Goal: Task Accomplishment & Management: Complete application form

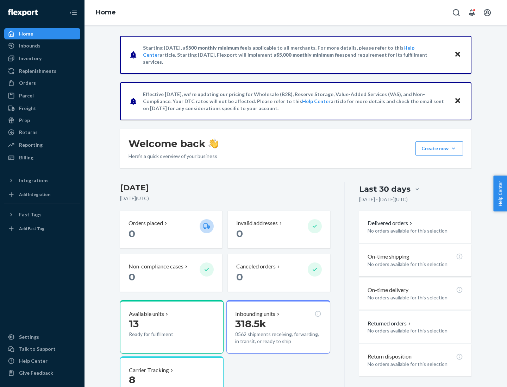
click at [453, 149] on button "Create new Create new inbound Create new order Create new product" at bounding box center [439, 148] width 48 height 14
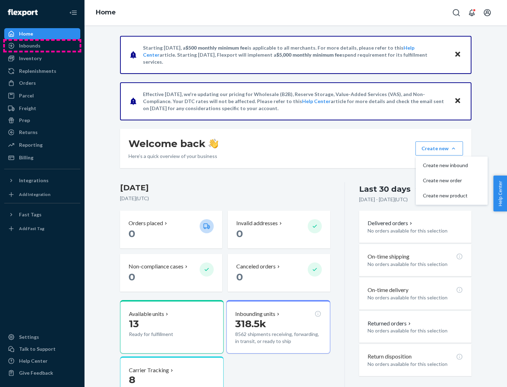
click at [42, 46] on div "Inbounds" at bounding box center [42, 46] width 75 height 10
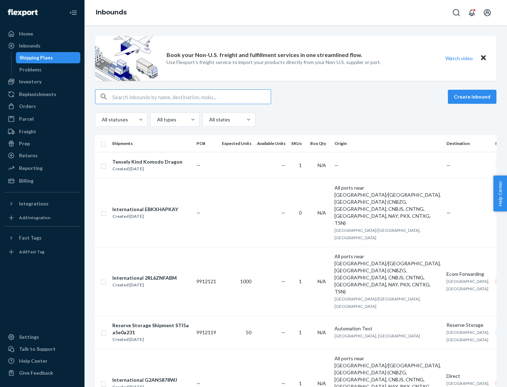
click at [473, 97] on button "Create inbound" at bounding box center [472, 97] width 49 height 14
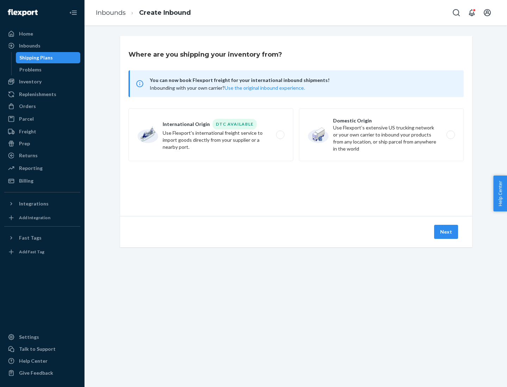
click at [381, 135] on label "Domestic Origin Use Flexport’s extensive US trucking network or your own carrie…" at bounding box center [381, 134] width 165 height 53
click at [450, 135] on input "Domestic Origin Use Flexport’s extensive US trucking network or your own carrie…" at bounding box center [452, 135] width 5 height 5
radio input "true"
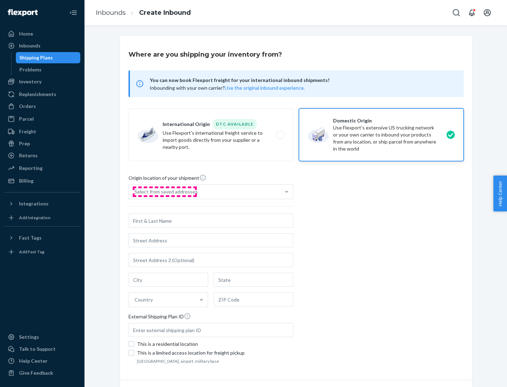
click at [164, 192] on div "Select from saved addresses" at bounding box center [165, 191] width 63 height 7
click at [135, 192] on input "Select from saved addresses" at bounding box center [134, 191] width 1 height 7
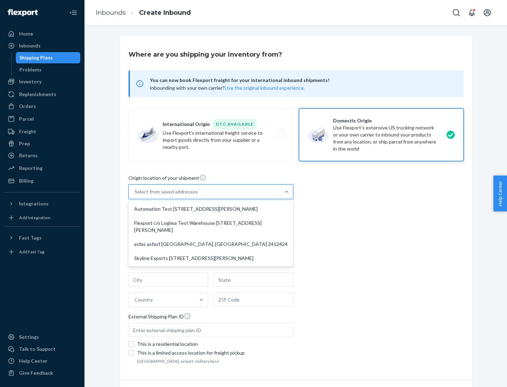
scroll to position [3, 0]
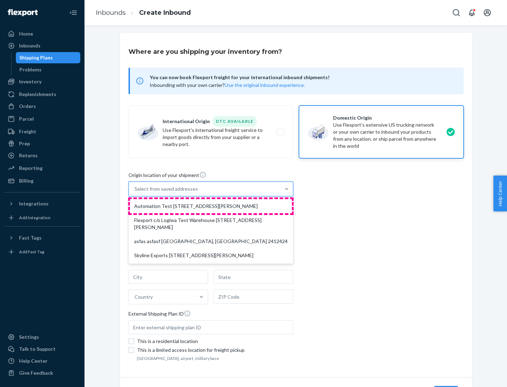
click at [211, 206] on div "Automation Test [STREET_ADDRESS][PERSON_NAME]" at bounding box center [211, 206] width 162 height 14
click at [135, 193] on input "option Automation Test [STREET_ADDRESS][PERSON_NAME] focused, 1 of 4. 4 results…" at bounding box center [134, 188] width 1 height 7
type input "Automation Test"
type input "9th Floor"
type input "[GEOGRAPHIC_DATA]"
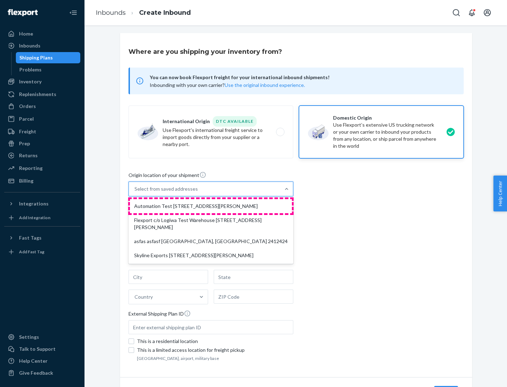
type input "CA"
type input "94104"
type input "[STREET_ADDRESS][PERSON_NAME]"
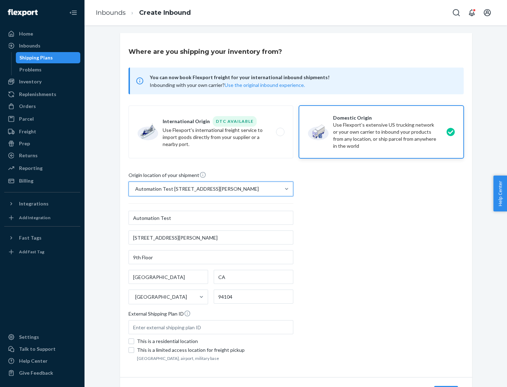
scroll to position [41, 0]
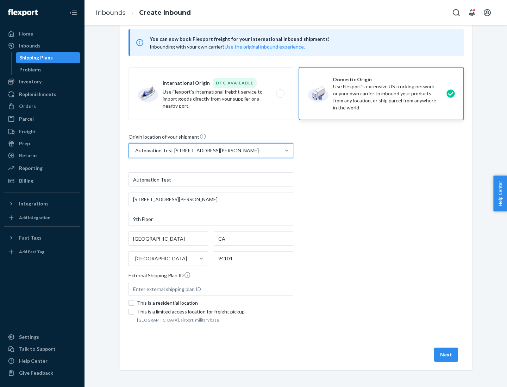
click at [446, 355] on button "Next" at bounding box center [446, 355] width 24 height 14
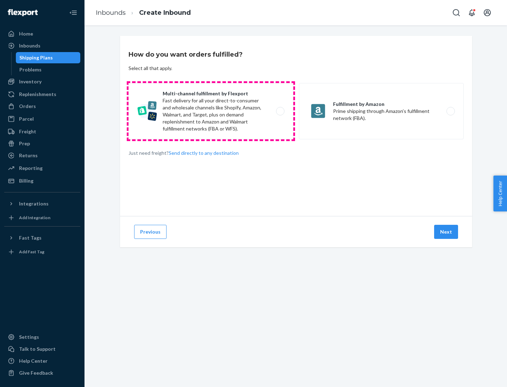
click at [211, 111] on label "Multi-channel fulfillment by Flexport Fast delivery for all your direct-to-cons…" at bounding box center [210, 111] width 165 height 56
click at [280, 111] on input "Multi-channel fulfillment by Flexport Fast delivery for all your direct-to-cons…" at bounding box center [282, 111] width 5 height 5
radio input "true"
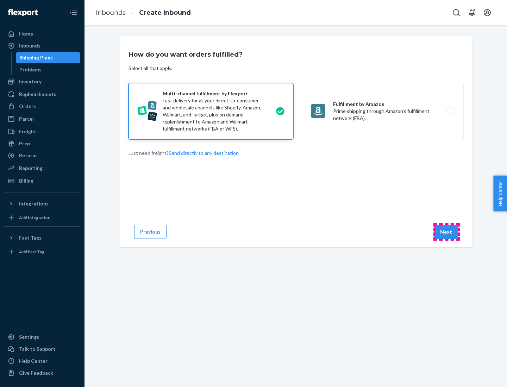
click at [446, 232] on button "Next" at bounding box center [446, 232] width 24 height 14
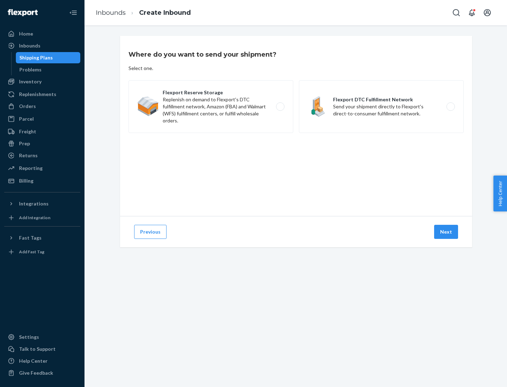
click at [381, 107] on label "Flexport DTC Fulfillment Network Send your shipment directly to Flexport's dire…" at bounding box center [381, 106] width 165 height 53
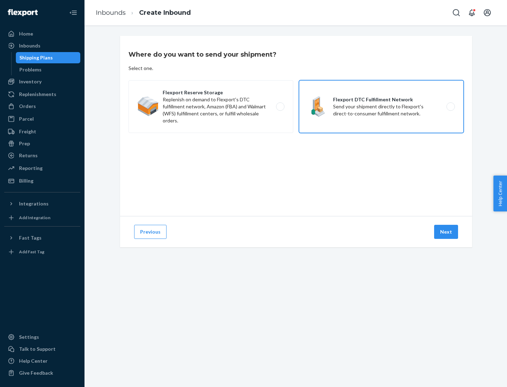
click at [450, 107] on input "Flexport DTC Fulfillment Network Send your shipment directly to Flexport's dire…" at bounding box center [452, 107] width 5 height 5
radio input "true"
click at [446, 232] on button "Next" at bounding box center [446, 232] width 24 height 14
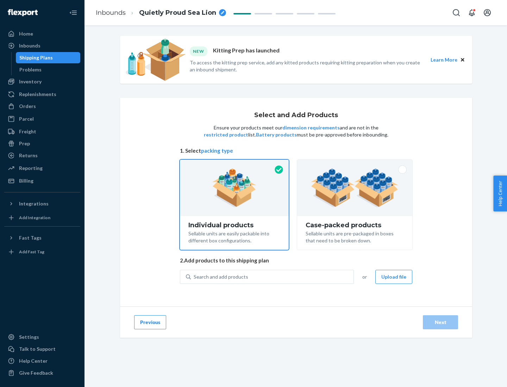
click at [355, 188] on img at bounding box center [355, 188] width 88 height 39
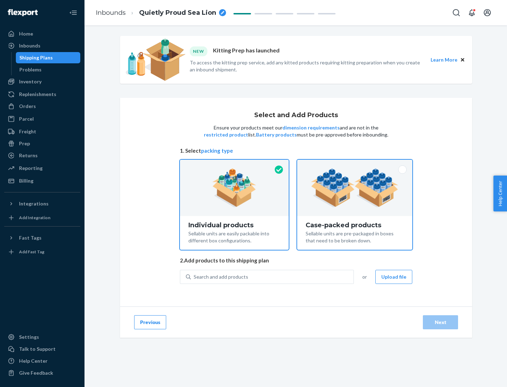
click at [355, 164] on input "Case-packed products Sellable units are pre-packaged in boxes that need to be b…" at bounding box center [354, 162] width 5 height 5
radio input "true"
radio input "false"
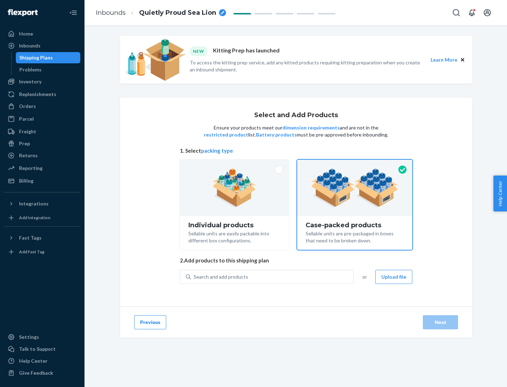
click at [272, 277] on div "Search and add products" at bounding box center [272, 277] width 163 height 13
click at [194, 277] on input "Search and add products" at bounding box center [194, 276] width 1 height 7
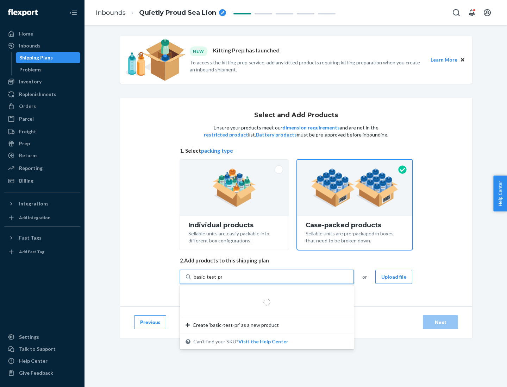
type input "basic-test-product-1"
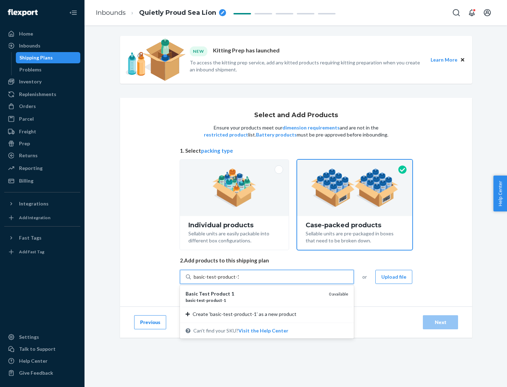
click at [254, 300] on div "basic - test - product - 1" at bounding box center [254, 300] width 138 height 6
click at [239, 281] on input "basic-test-product-1" at bounding box center [216, 276] width 45 height 7
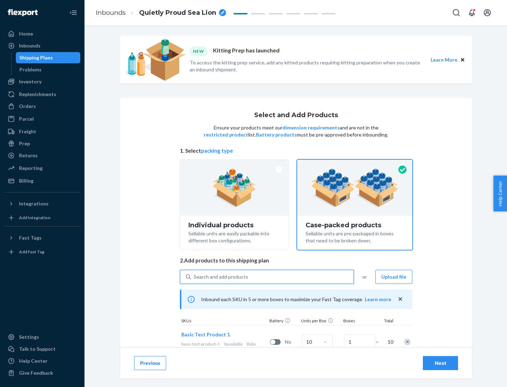
scroll to position [25, 0]
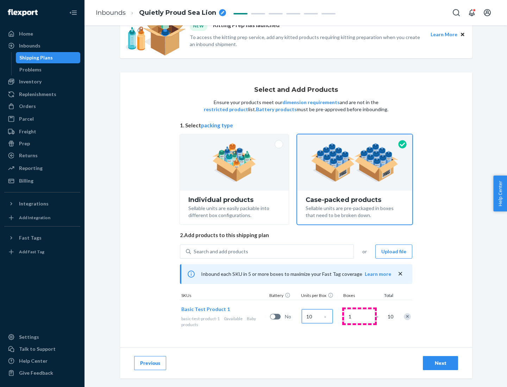
type input "10"
type input "7"
click at [440, 363] on div "Next" at bounding box center [440, 363] width 23 height 7
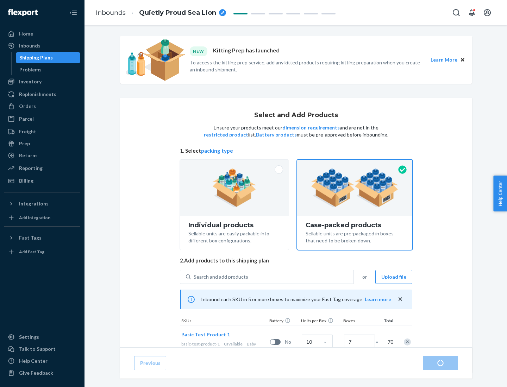
radio input "true"
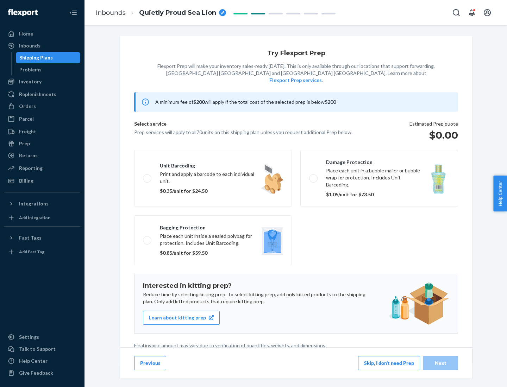
scroll to position [2, 0]
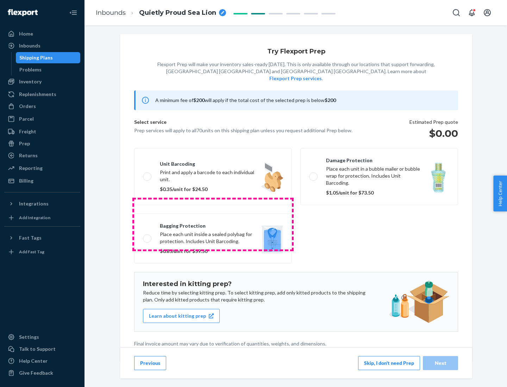
click at [213, 224] on label "Bagging protection Place each unit inside a sealed polybag for protection. Incl…" at bounding box center [213, 239] width 158 height 50
click at [147, 236] on input "Bagging protection Place each unit inside a sealed polybag for protection. Incl…" at bounding box center [145, 238] width 5 height 5
checkbox input "true"
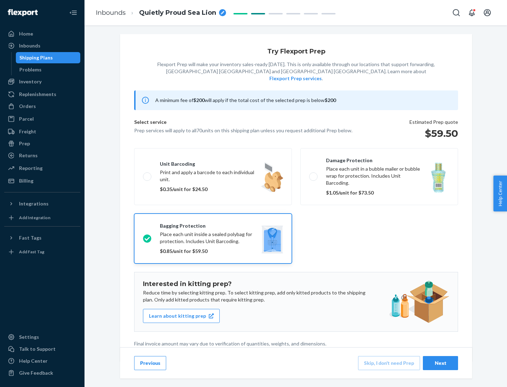
click at [440, 363] on div "Next" at bounding box center [440, 363] width 23 height 7
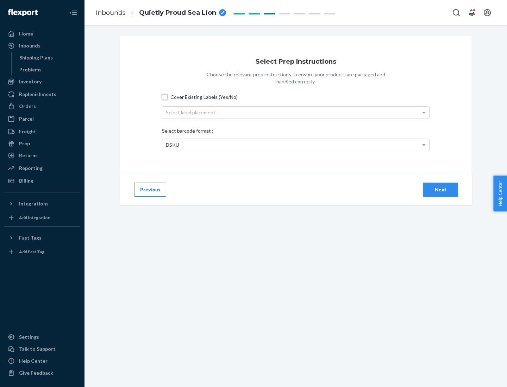
click at [165, 97] on input "Cover Existing Labels (Yes/No)" at bounding box center [165, 97] width 6 height 6
checkbox input "true"
click at [296, 112] on div "Select label placement" at bounding box center [295, 113] width 267 height 12
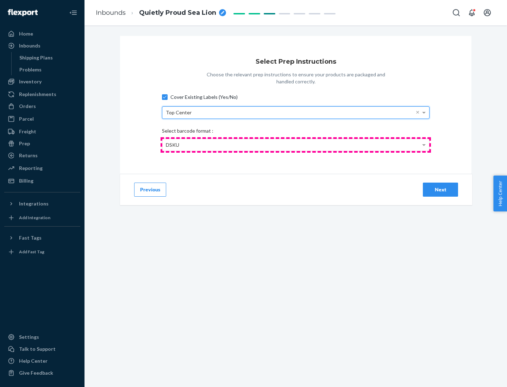
click at [296, 145] on div "DSKU" at bounding box center [295, 145] width 267 height 12
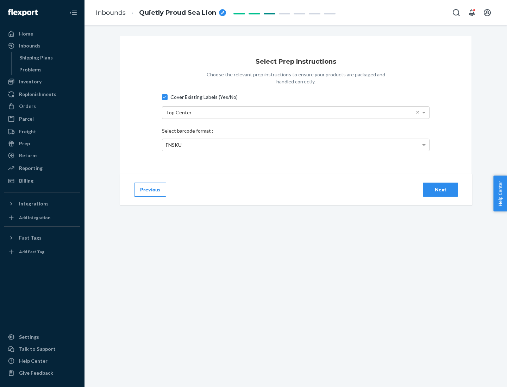
click at [440, 189] on div "Next" at bounding box center [440, 189] width 23 height 7
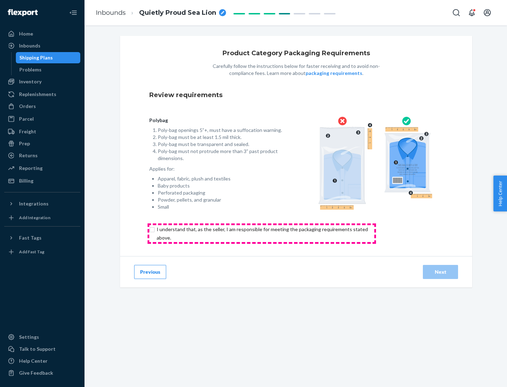
click at [262, 233] on input "checkbox" at bounding box center [266, 233] width 234 height 17
checkbox input "true"
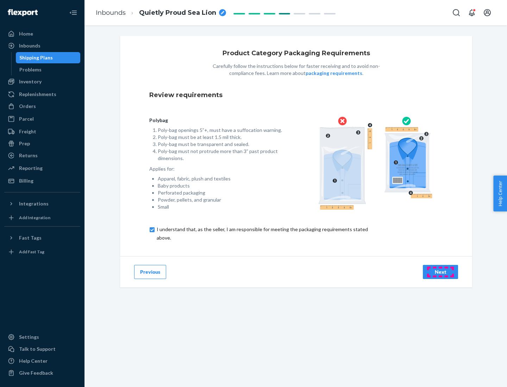
click at [440, 272] on div "Next" at bounding box center [440, 272] width 23 height 7
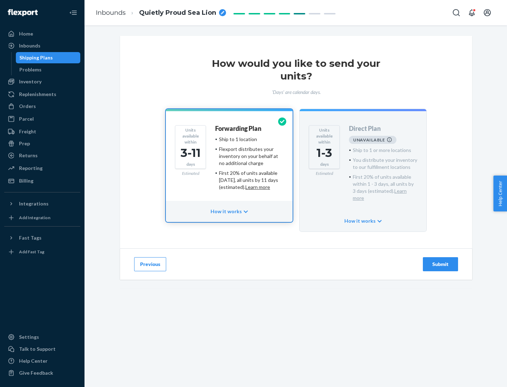
click at [239, 128] on h4 "Forwarding Plan" at bounding box center [238, 128] width 46 height 7
click at [440, 261] on div "Submit" at bounding box center [440, 264] width 23 height 7
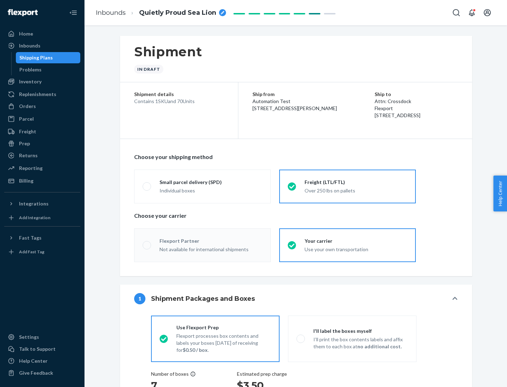
radio input "true"
radio input "false"
radio input "true"
radio input "false"
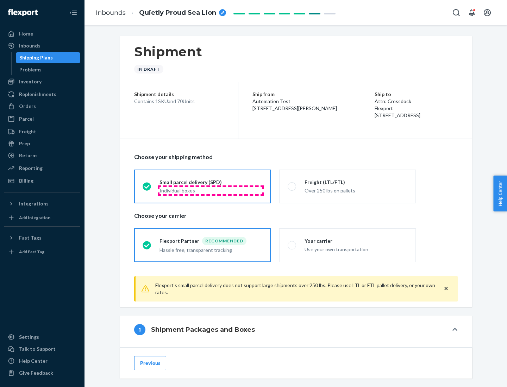
click at [211, 190] on div "Individual boxes" at bounding box center [210, 190] width 103 height 7
click at [147, 189] on input "Small parcel delivery (SPD) Individual boxes" at bounding box center [145, 186] width 5 height 5
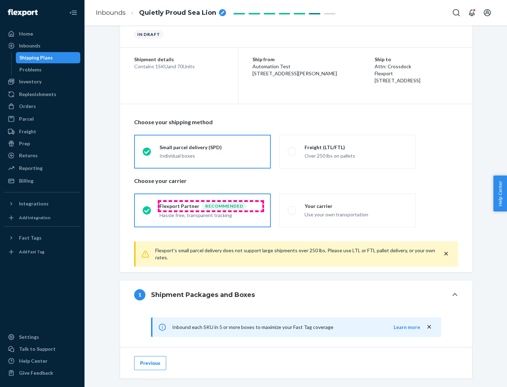
click at [211, 206] on div "Recommended" at bounding box center [224, 206] width 44 height 8
click at [147, 208] on input "Flexport Partner Recommended Hassle free, transparent tracking" at bounding box center [145, 210] width 5 height 5
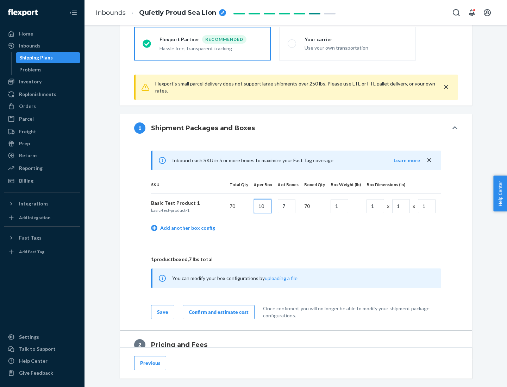
type input "10"
type input "7"
type input "1"
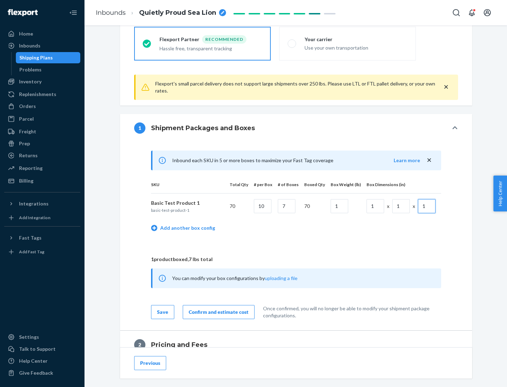
scroll to position [308, 0]
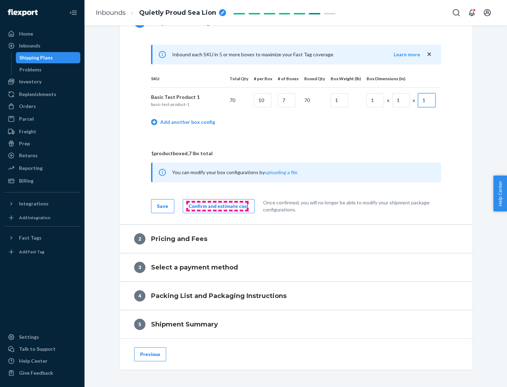
type input "1"
click at [217, 206] on div "Confirm and estimate cost" at bounding box center [219, 206] width 60 height 7
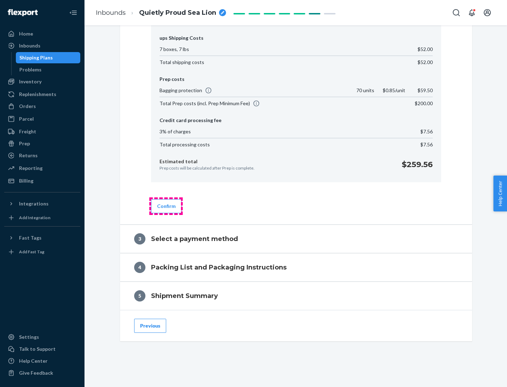
click at [166, 206] on button "Confirm" at bounding box center [166, 206] width 31 height 14
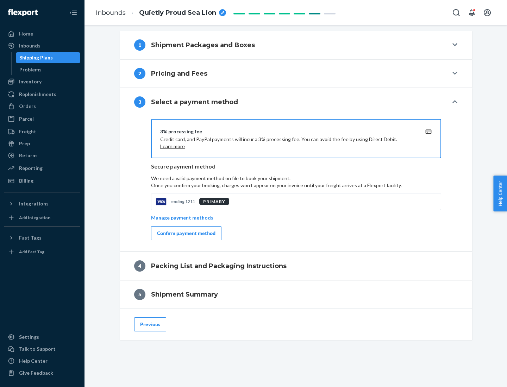
scroll to position [285, 0]
click at [185, 233] on div "Confirm payment method" at bounding box center [186, 233] width 58 height 7
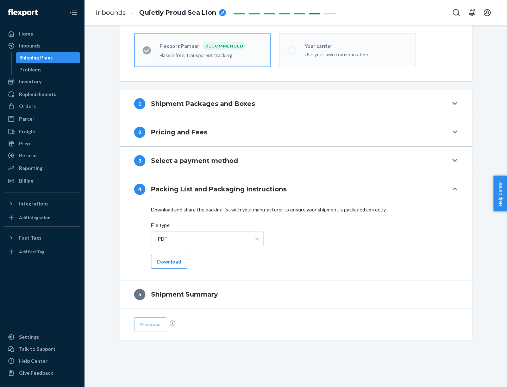
scroll to position [195, 0]
click at [168, 262] on button "Download" at bounding box center [169, 262] width 36 height 14
